Goal: Find specific page/section

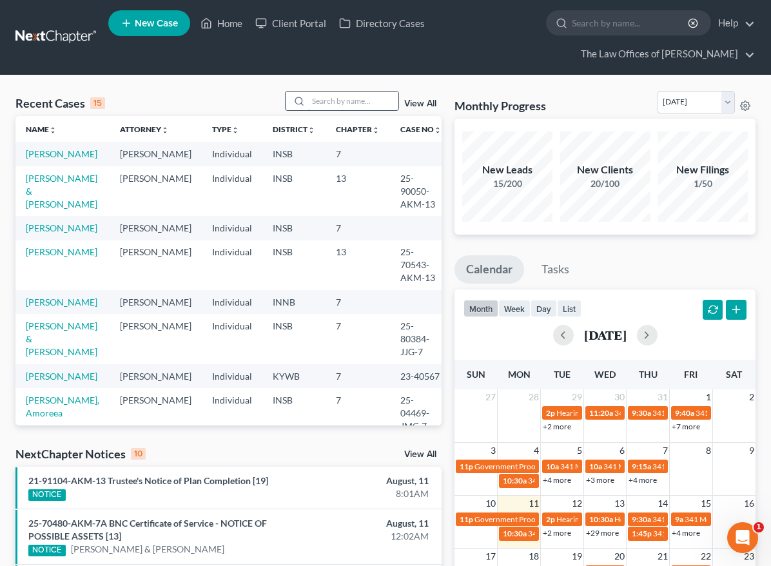
click at [350, 106] on input "search" at bounding box center [353, 101] width 90 height 19
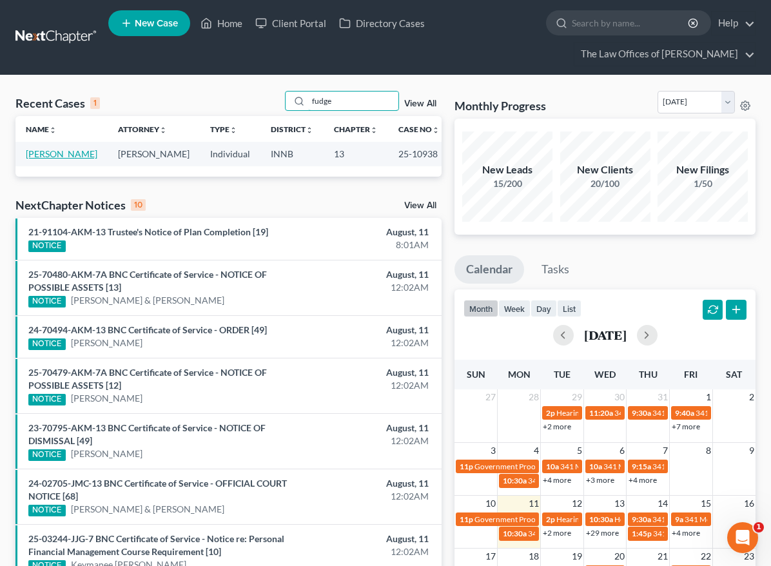
type input "fudge"
click at [59, 156] on link "[PERSON_NAME]" at bounding box center [62, 153] width 72 height 11
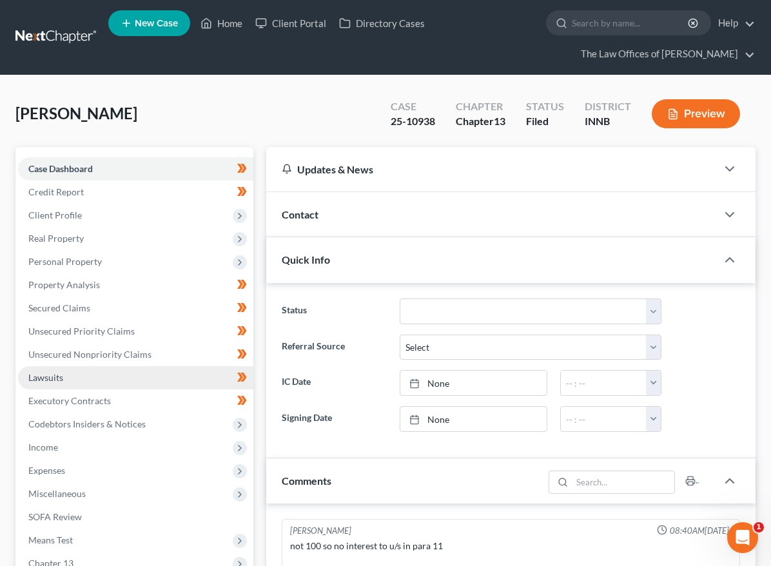
scroll to position [3, 0]
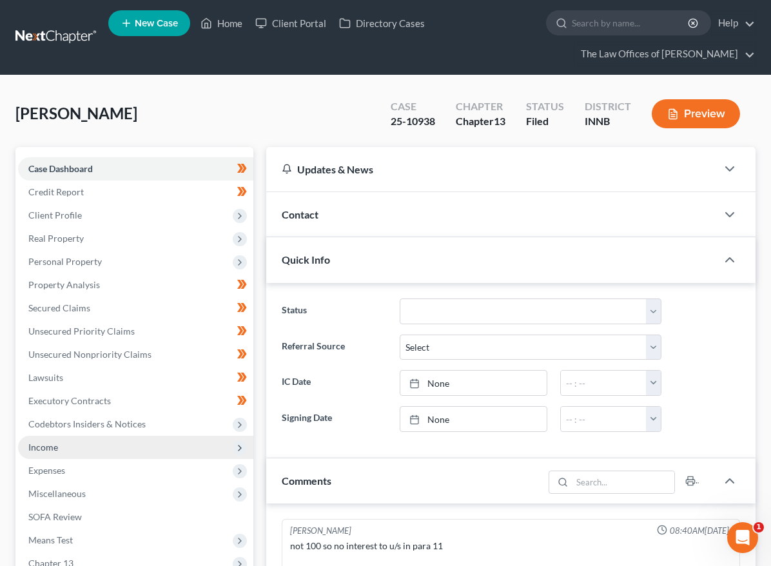
click at [89, 452] on span "Income" at bounding box center [135, 447] width 235 height 23
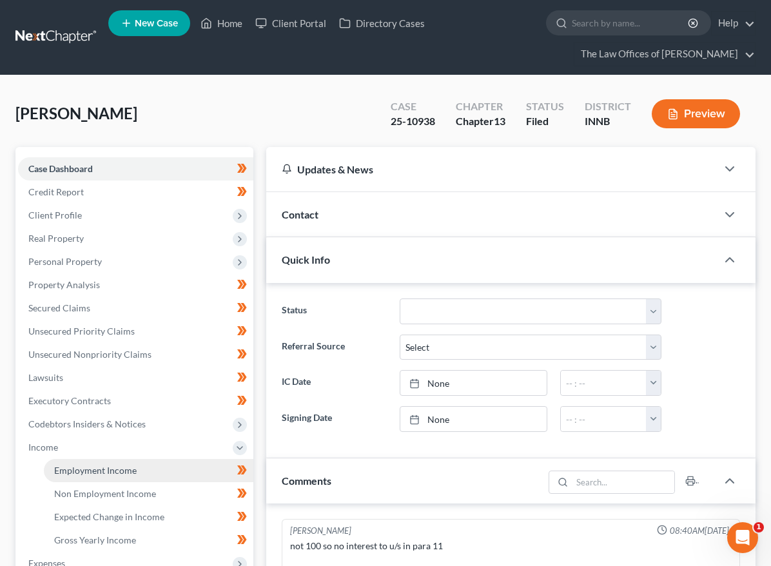
click at [82, 474] on span "Employment Income" at bounding box center [95, 470] width 82 height 11
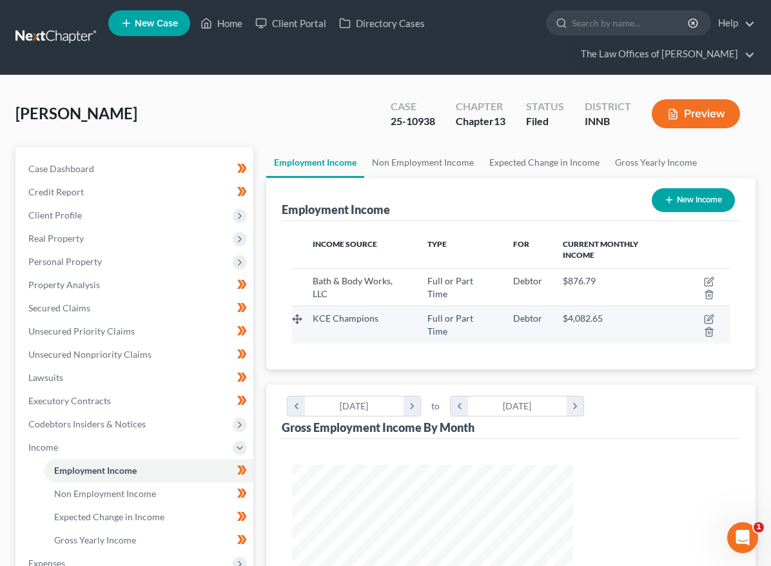
scroll to position [129, 0]
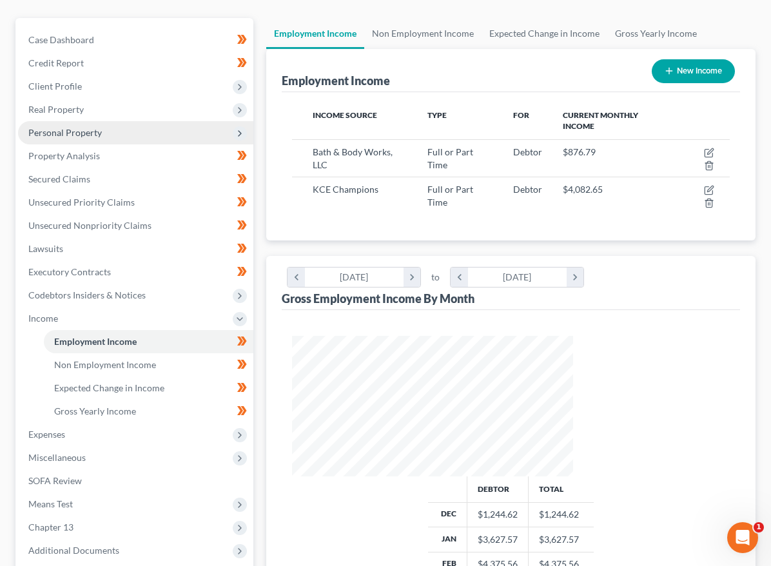
click at [51, 125] on span "Personal Property" at bounding box center [135, 132] width 235 height 23
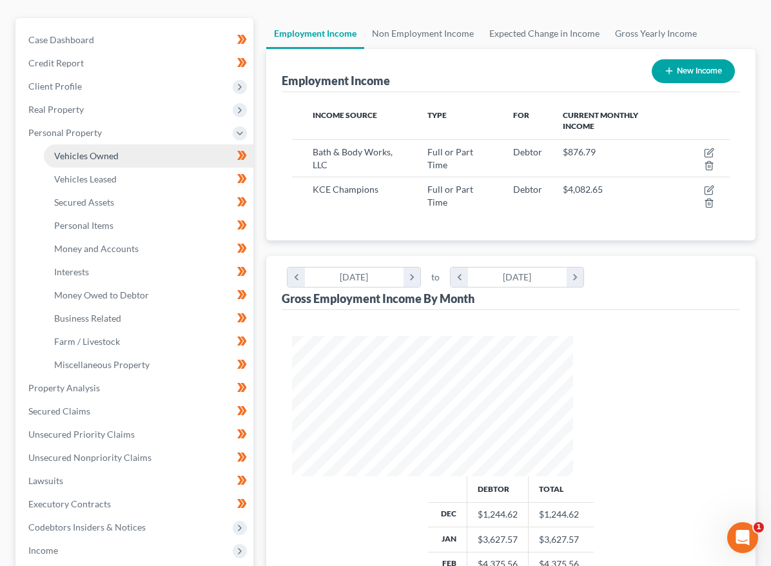
click at [63, 157] on span "Vehicles Owned" at bounding box center [86, 155] width 64 height 11
